Goal: Register for event/course

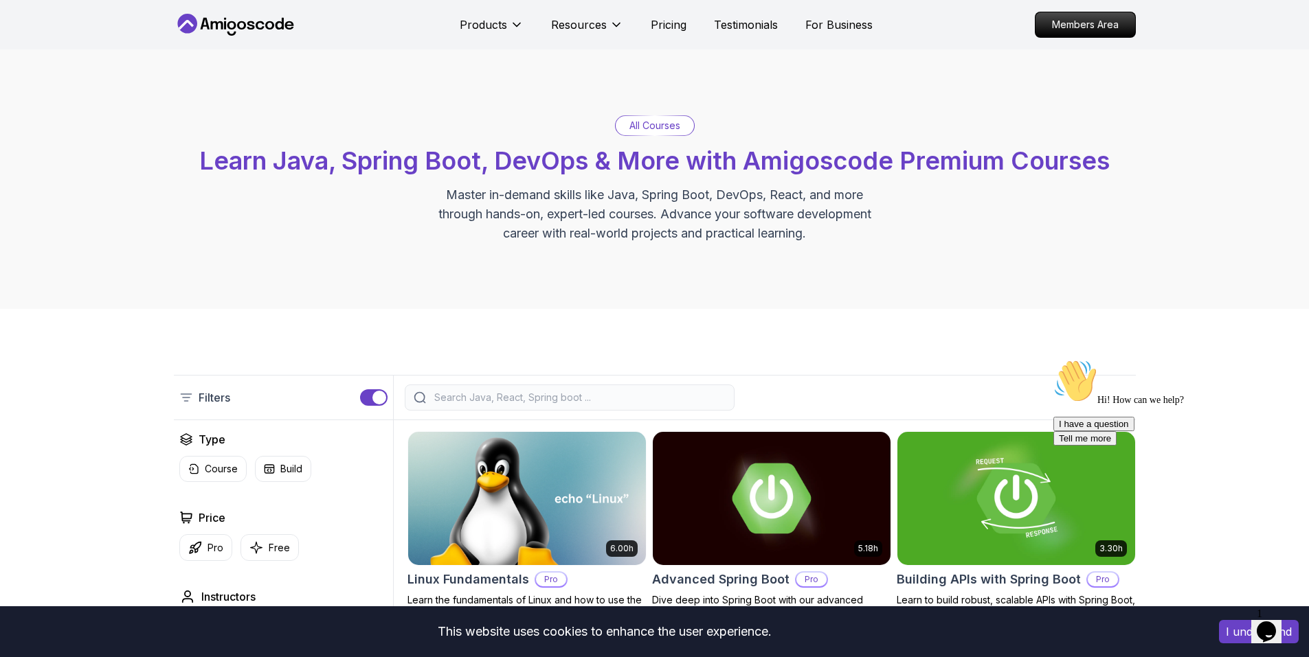
click at [622, 157] on span "Learn Java, Spring Boot, DevOps & More with Amigoscode Premium Courses" at bounding box center [654, 161] width 910 height 30
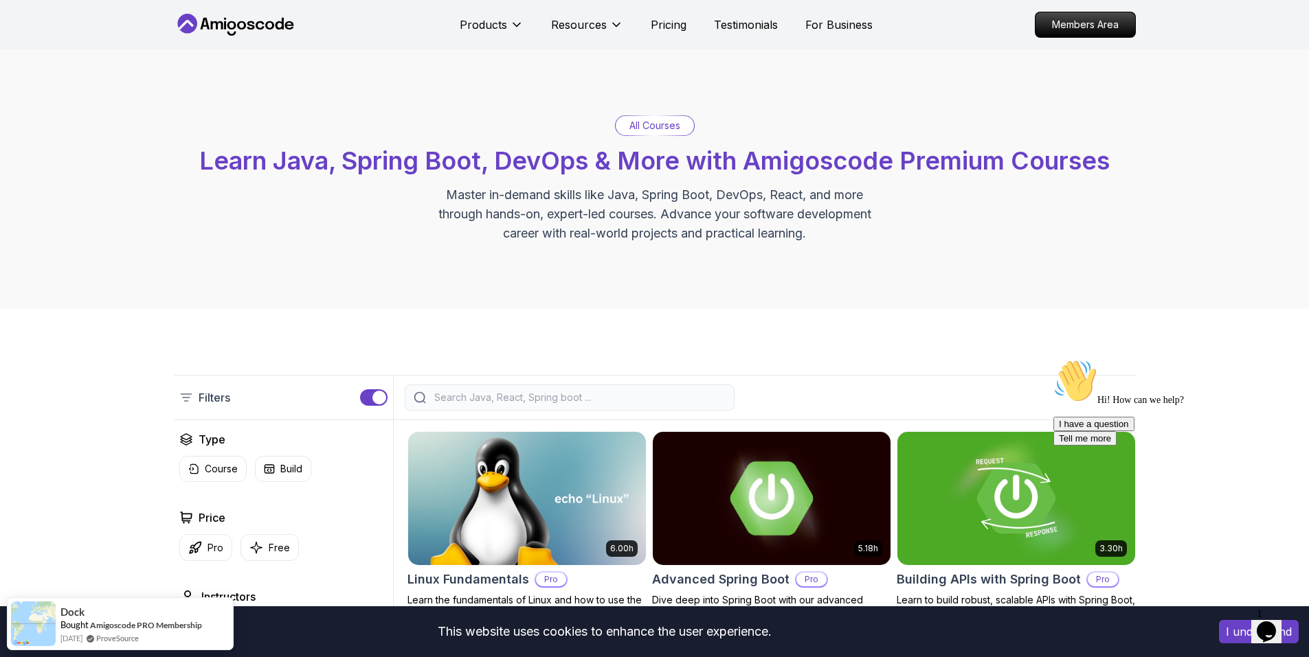
scroll to position [206, 0]
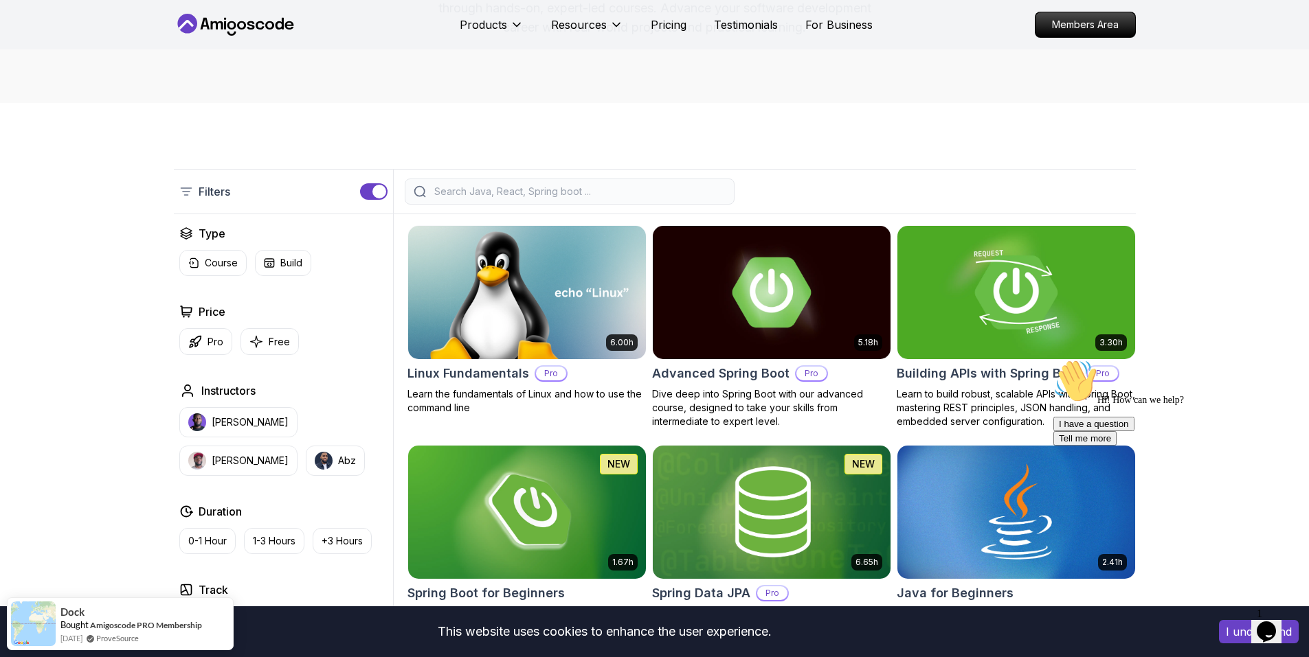
click at [1005, 277] on img at bounding box center [1015, 292] width 249 height 139
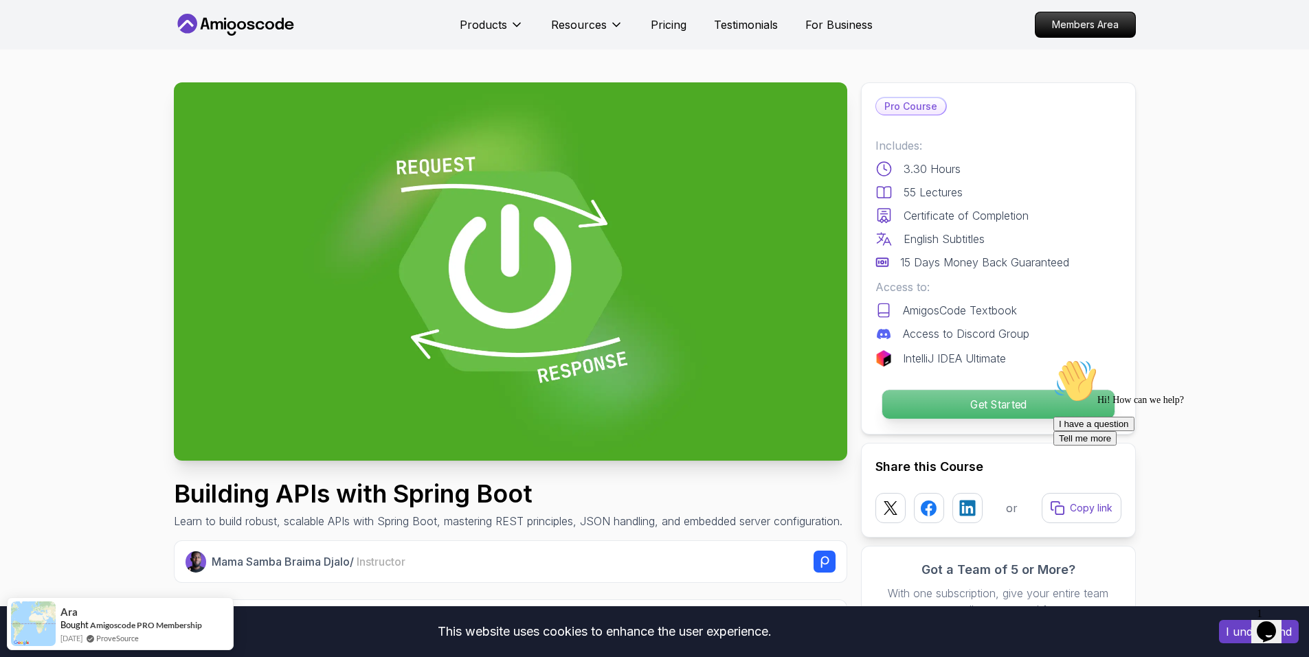
click at [993, 400] on p "Get Started" at bounding box center [997, 404] width 232 height 29
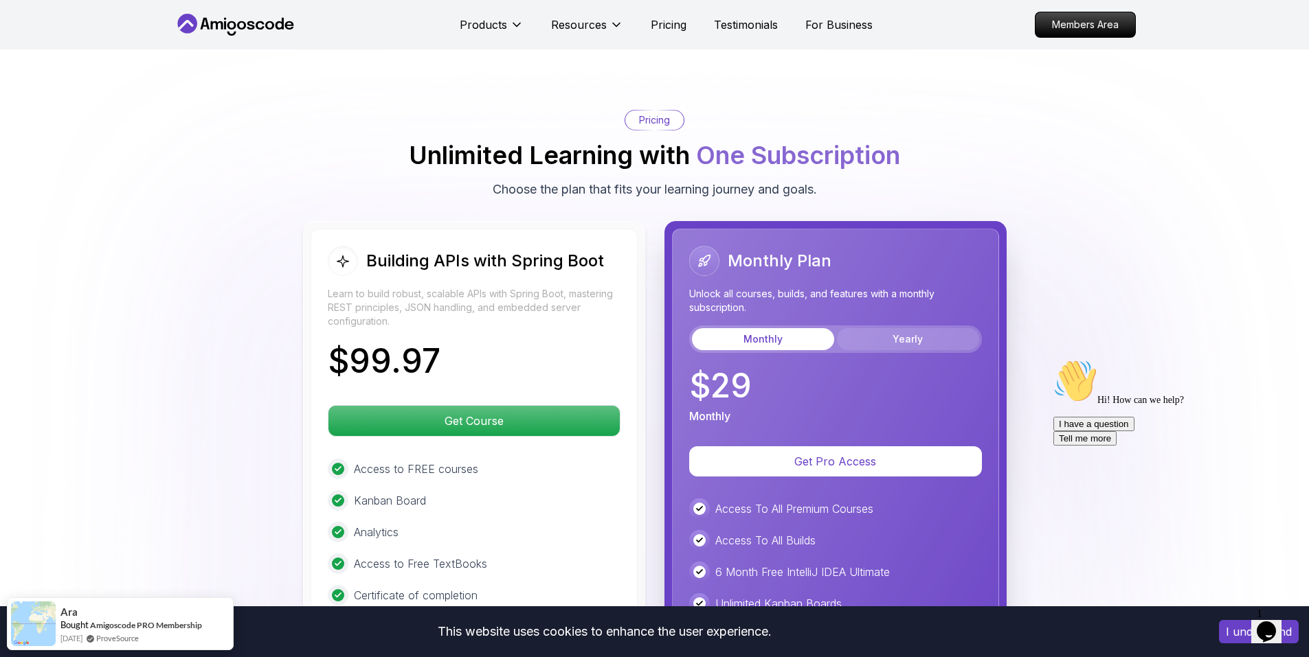
click at [919, 328] on button "Yearly" at bounding box center [908, 339] width 142 height 22
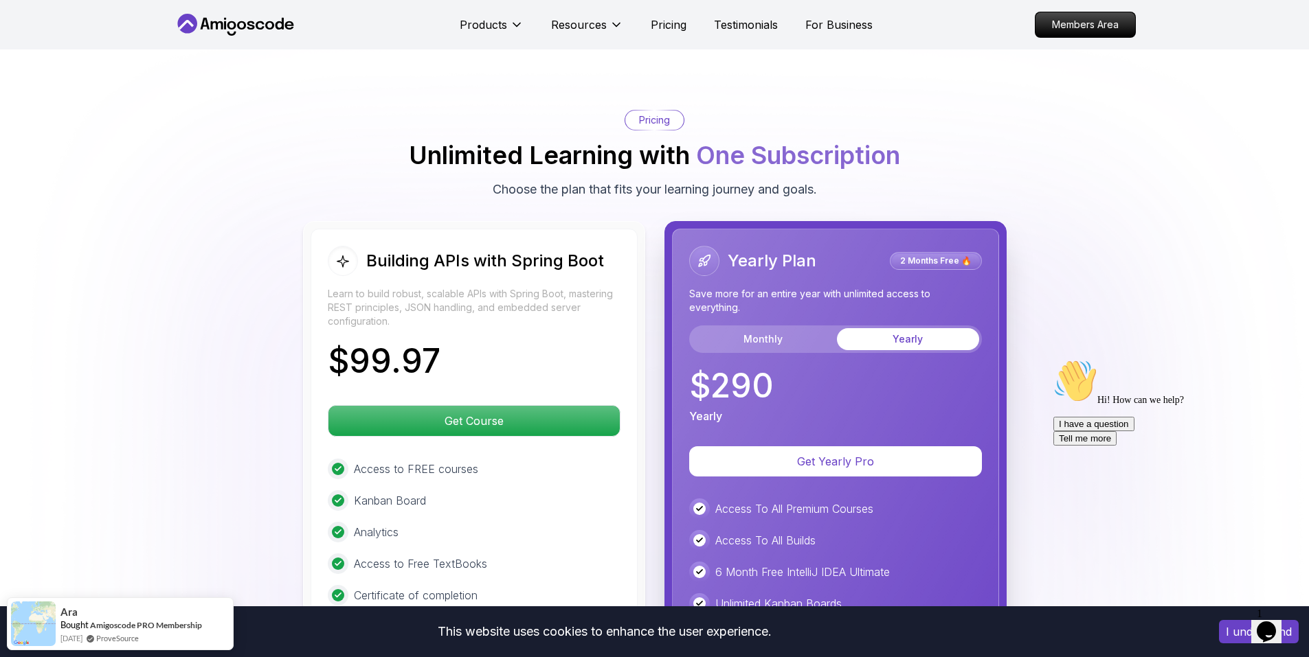
click at [771, 302] on div "Yearly Plan 2 Months Free 🔥 Save more for an entire year with unlimited access …" at bounding box center [835, 299] width 293 height 107
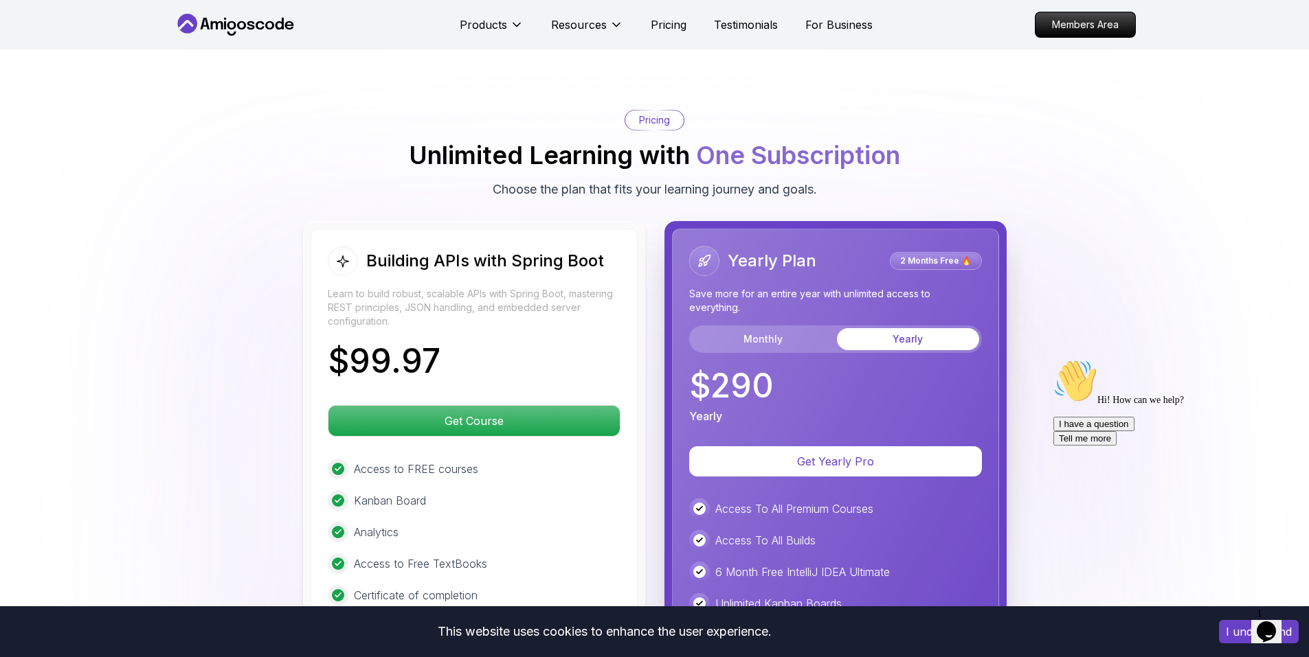
scroll to position [3220, 0]
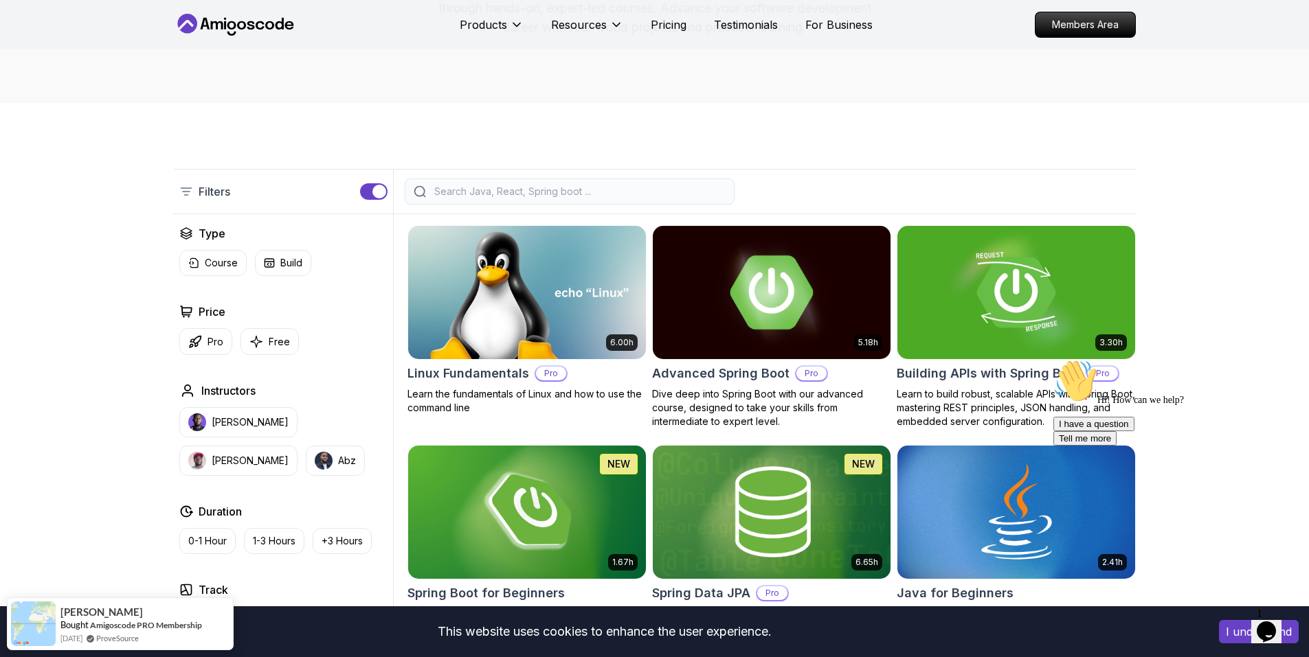
scroll to position [412, 0]
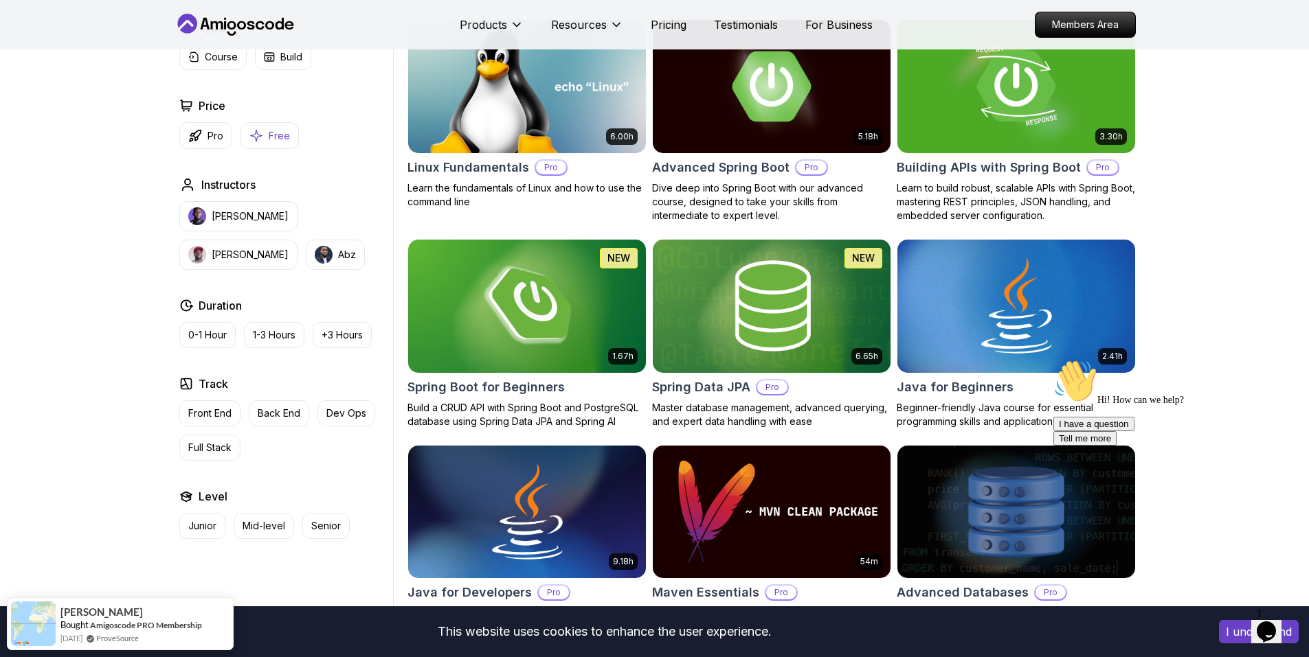
click at [257, 135] on icon "button" at bounding box center [256, 135] width 14 height 14
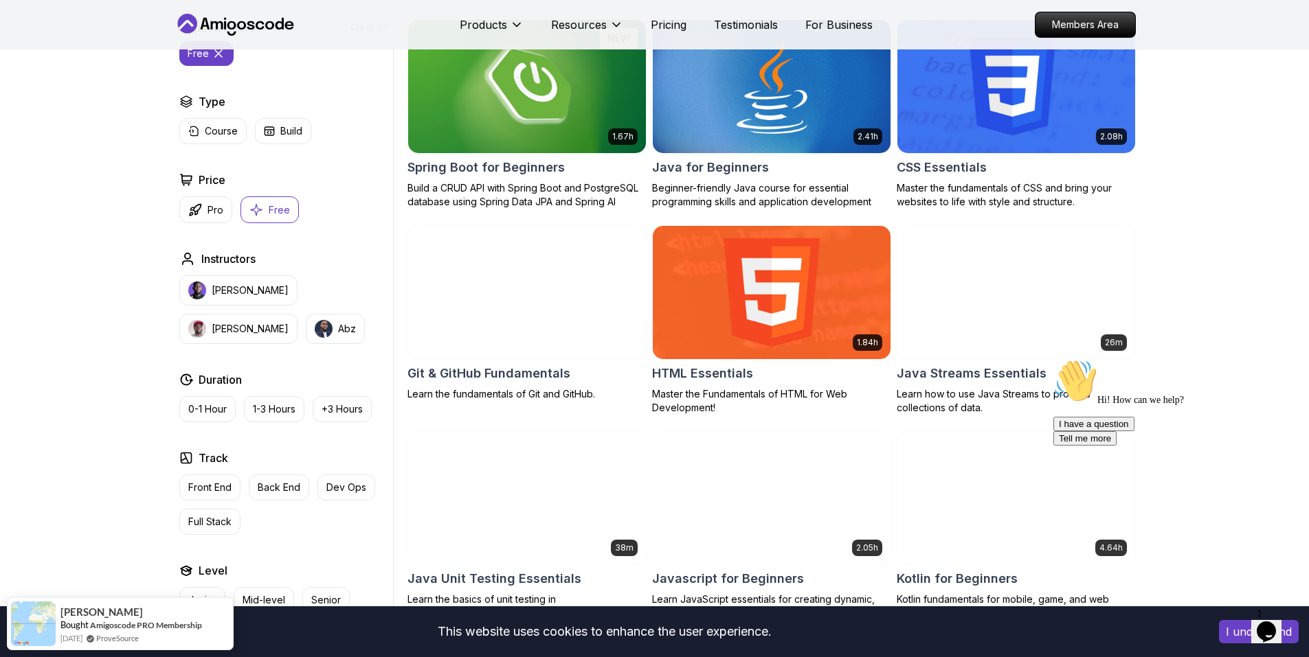
scroll to position [275, 0]
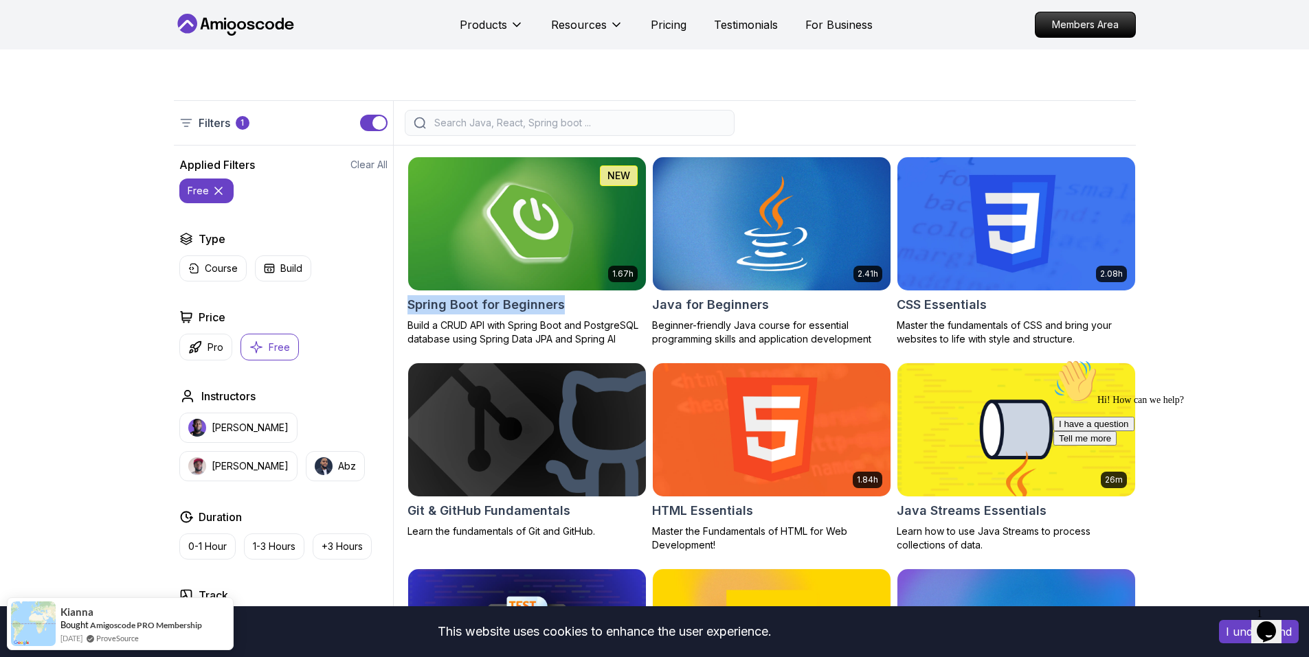
drag, startPoint x: 405, startPoint y: 307, endPoint x: 583, endPoint y: 312, distance: 178.0
click at [583, 312] on div "Applied Filters Clear All free Type Course Build Price Pro Free Instructors Nel…" at bounding box center [655, 548] width 962 height 804
copy h2 "Spring Boot for Beginners"
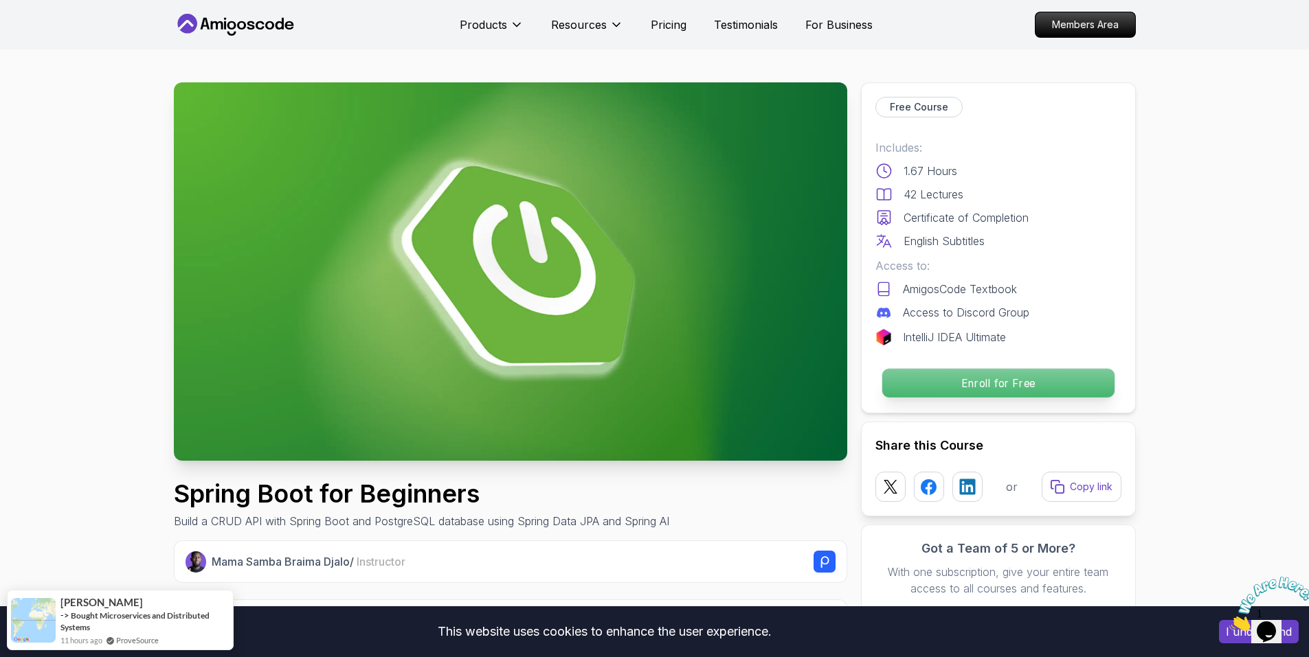
click at [985, 372] on p "Enroll for Free" at bounding box center [997, 383] width 232 height 29
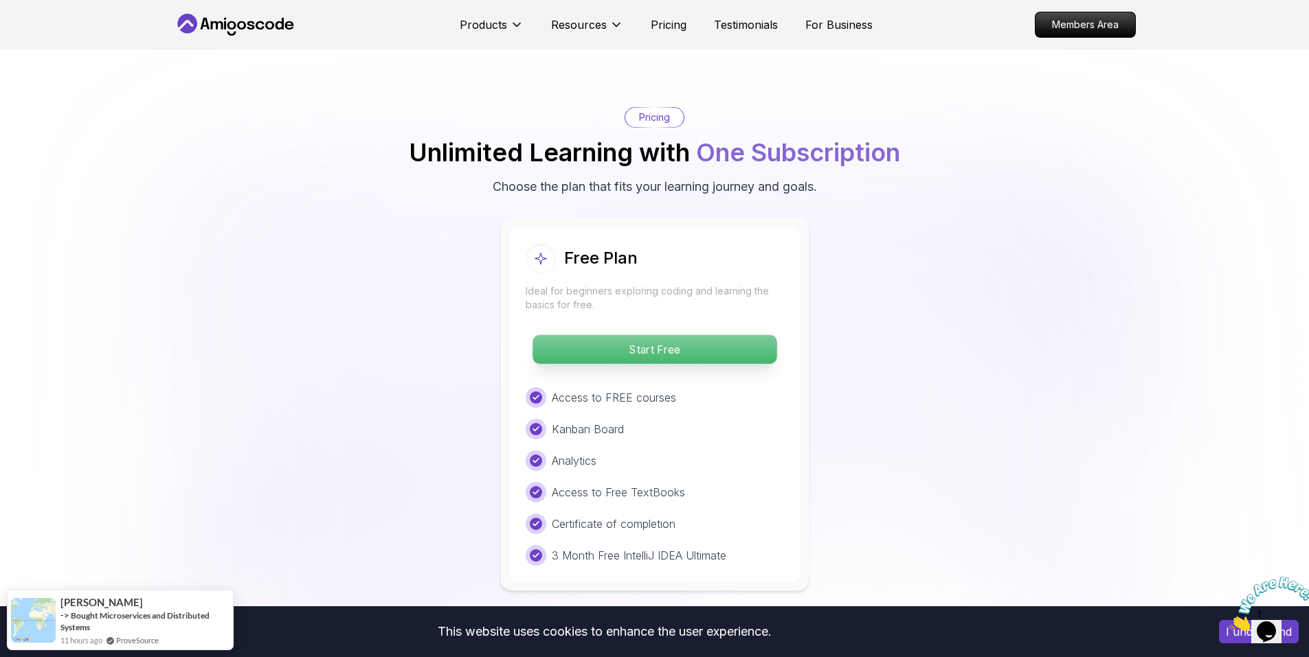
click at [675, 335] on p "Start Free" at bounding box center [654, 349] width 244 height 29
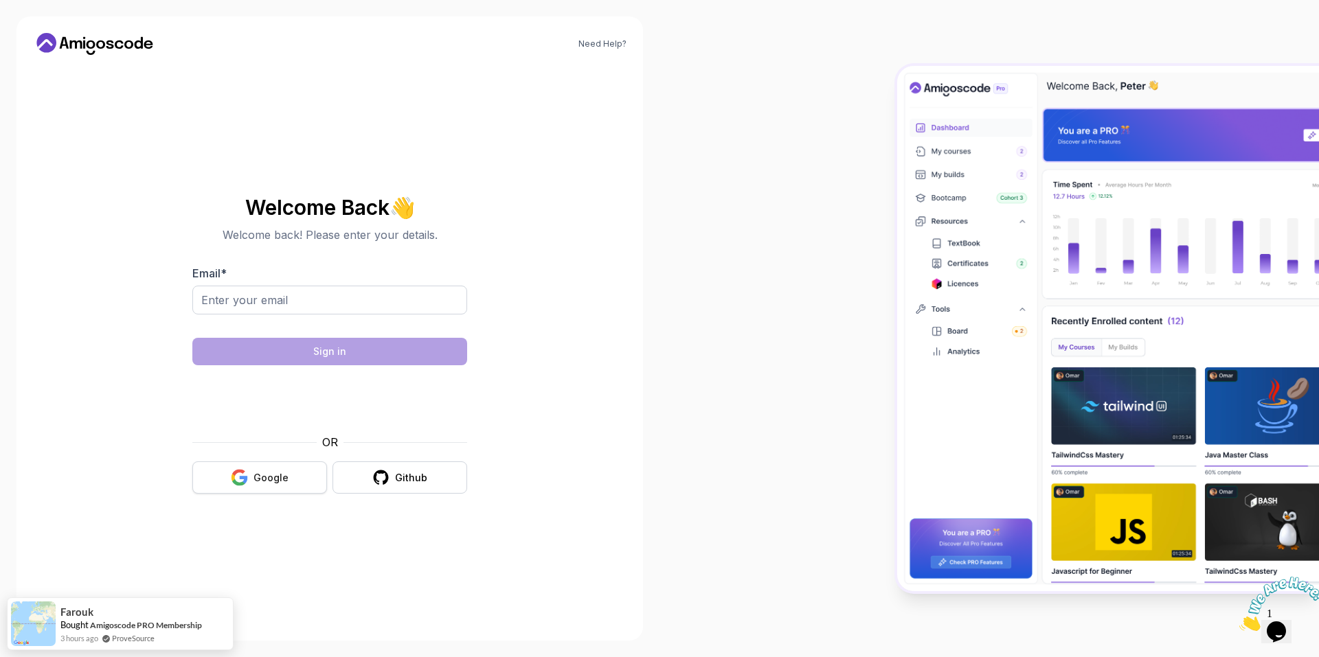
click at [286, 468] on button "Google" at bounding box center [259, 478] width 135 height 32
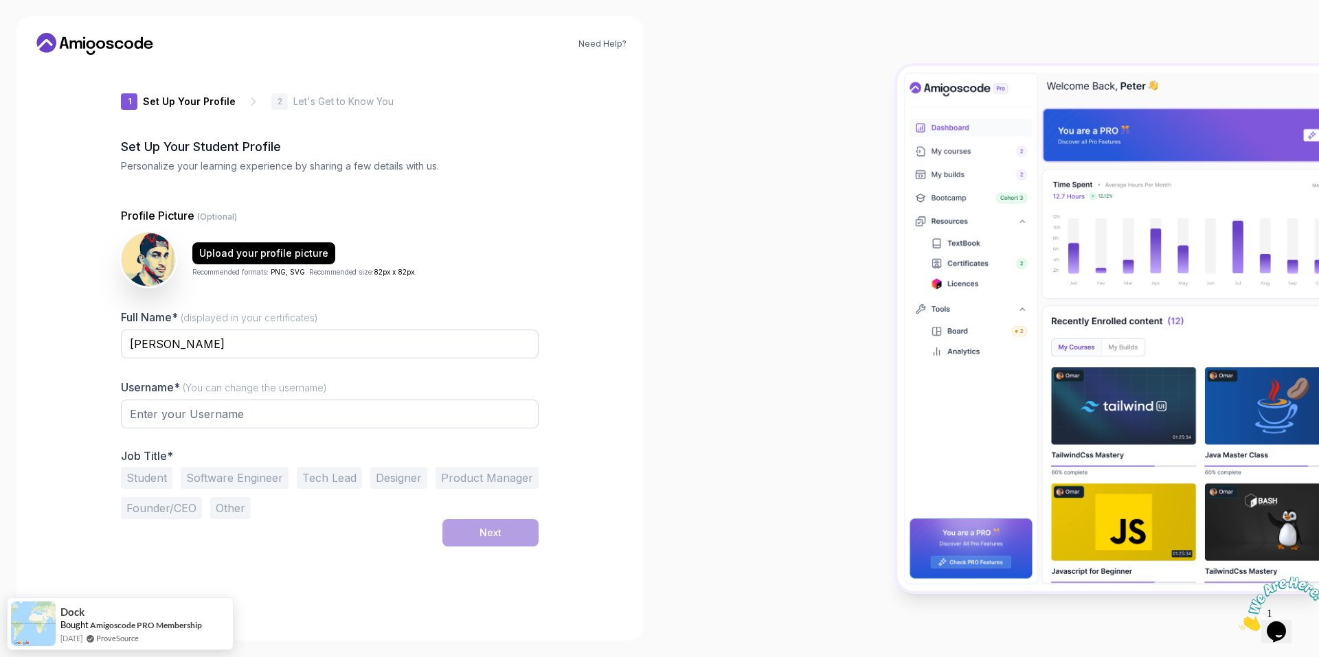
type input "keenbison228cd"
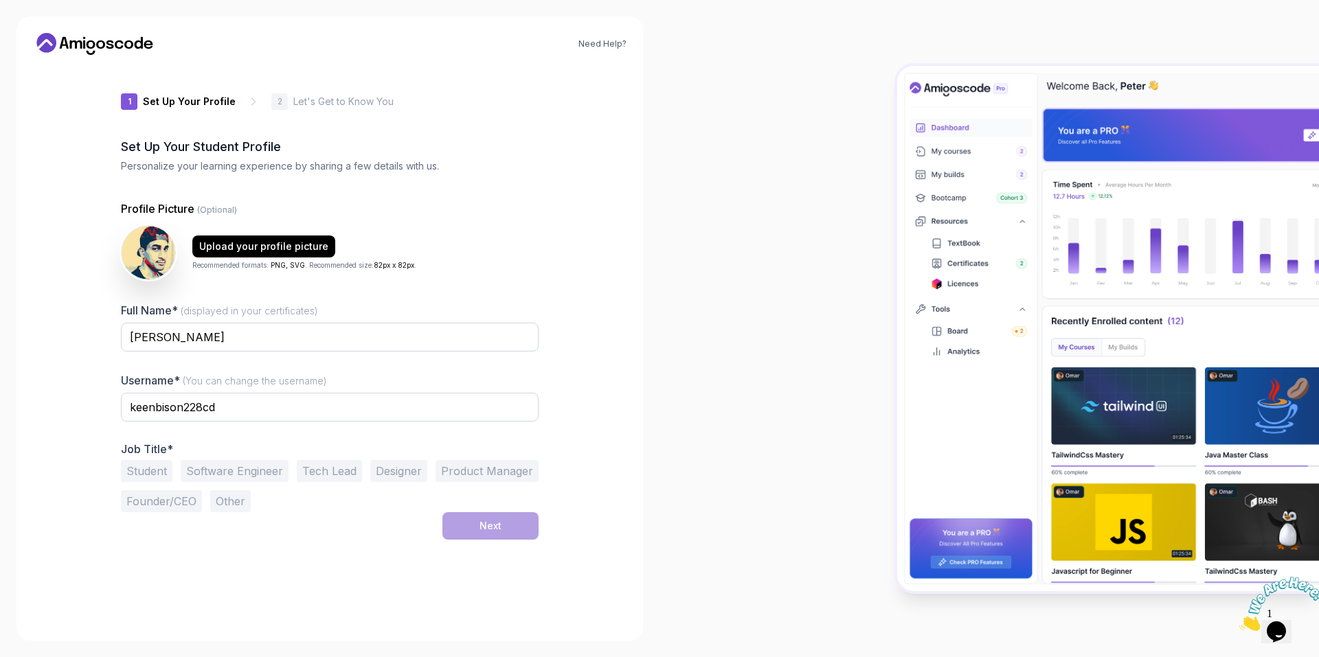
click at [139, 468] on button "Student" at bounding box center [147, 471] width 52 height 22
click at [505, 524] on button "Next" at bounding box center [490, 525] width 96 height 27
